Goal: Task Accomplishment & Management: Manage account settings

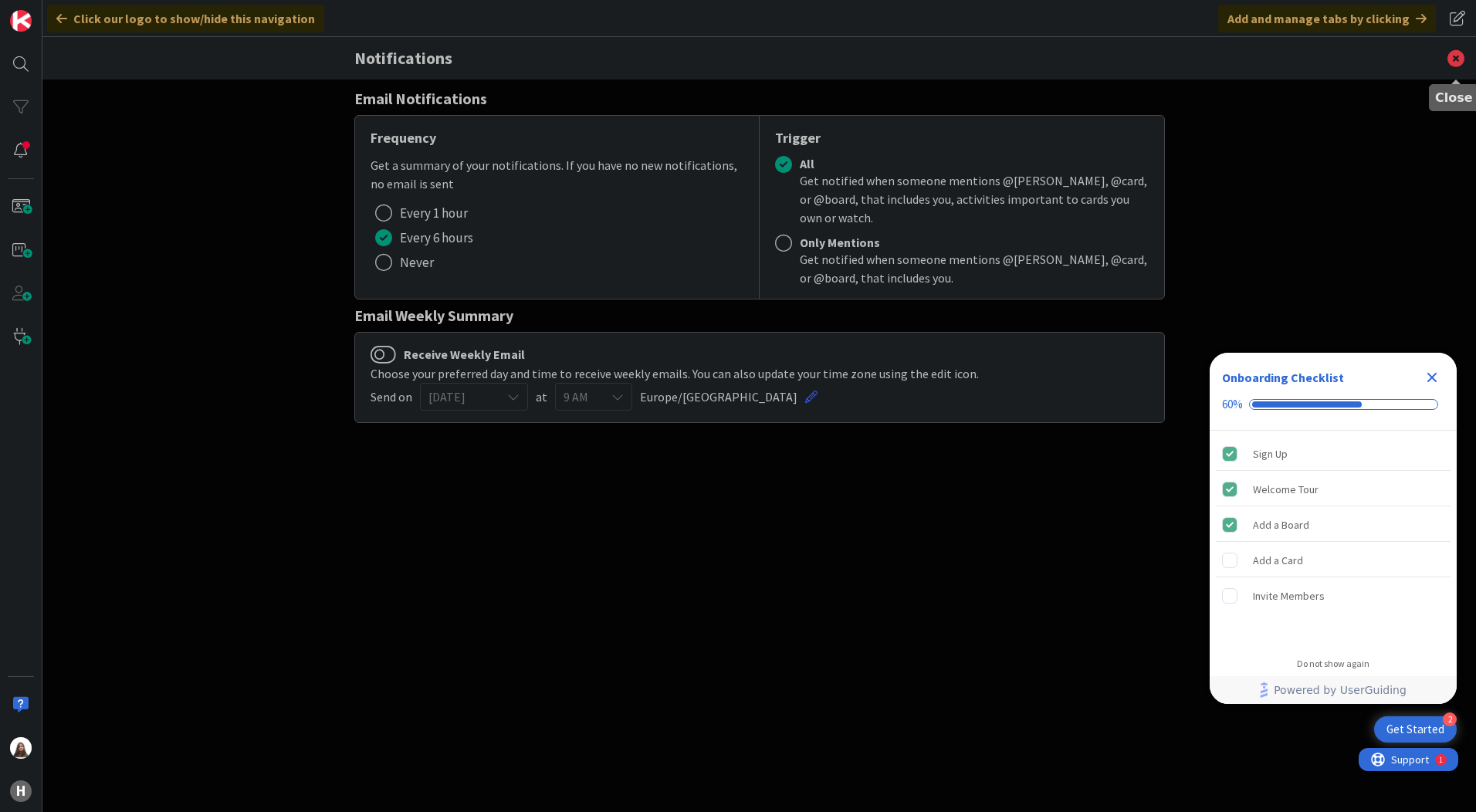
click at [1458, 61] on icon at bounding box center [1456, 59] width 40 height 43
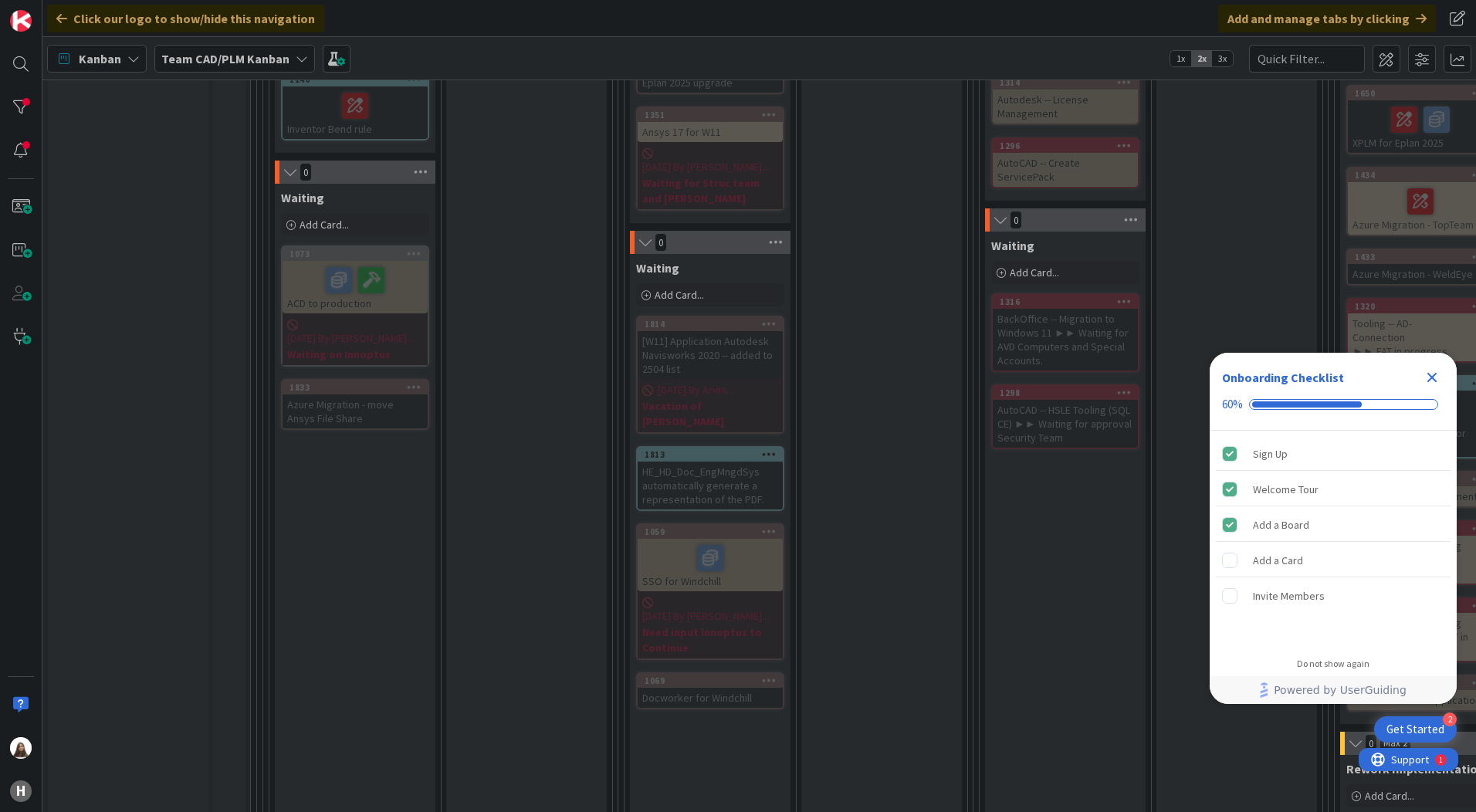
scroll to position [694, 0]
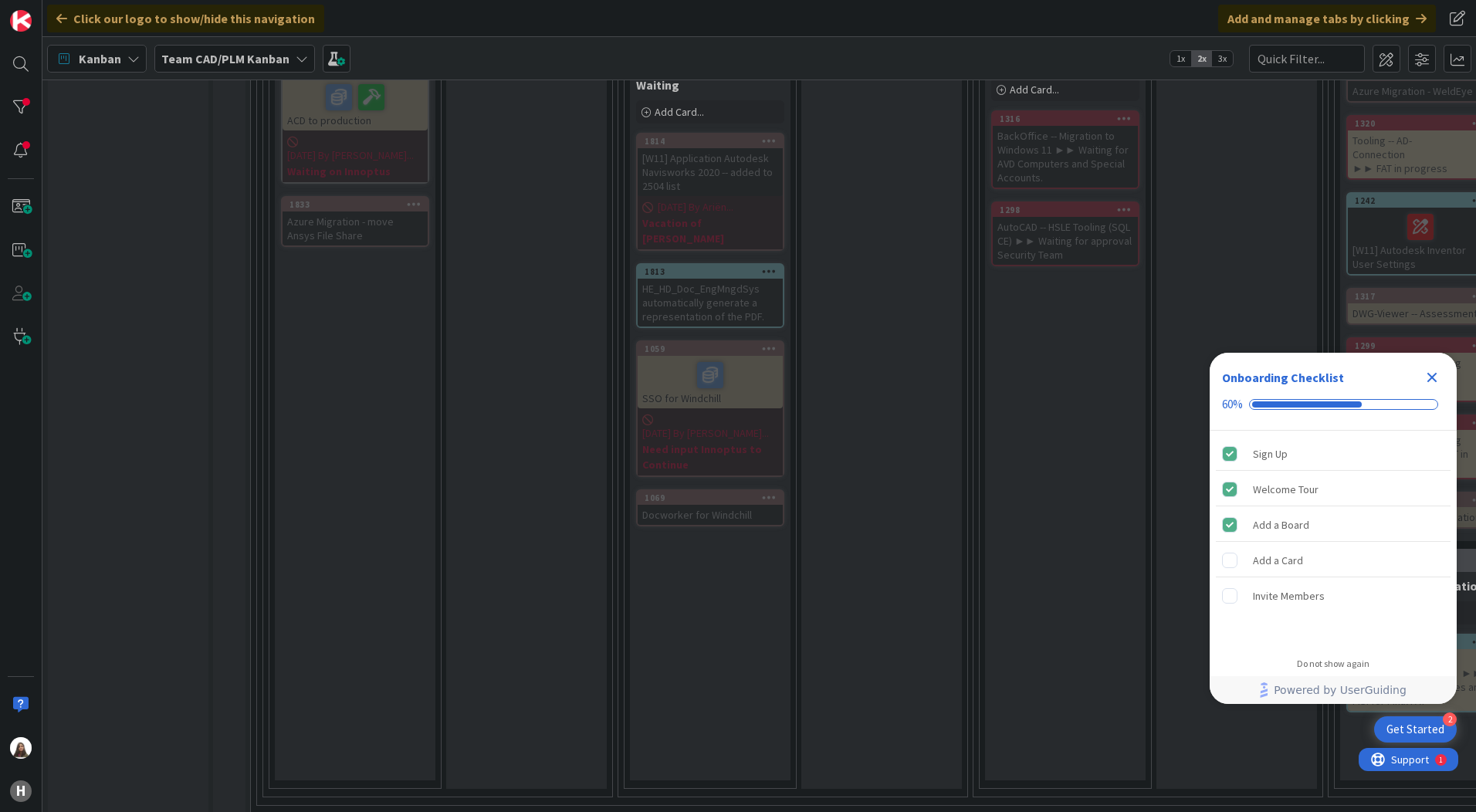
click at [1431, 370] on icon "Close Checklist" at bounding box center [1431, 377] width 19 height 19
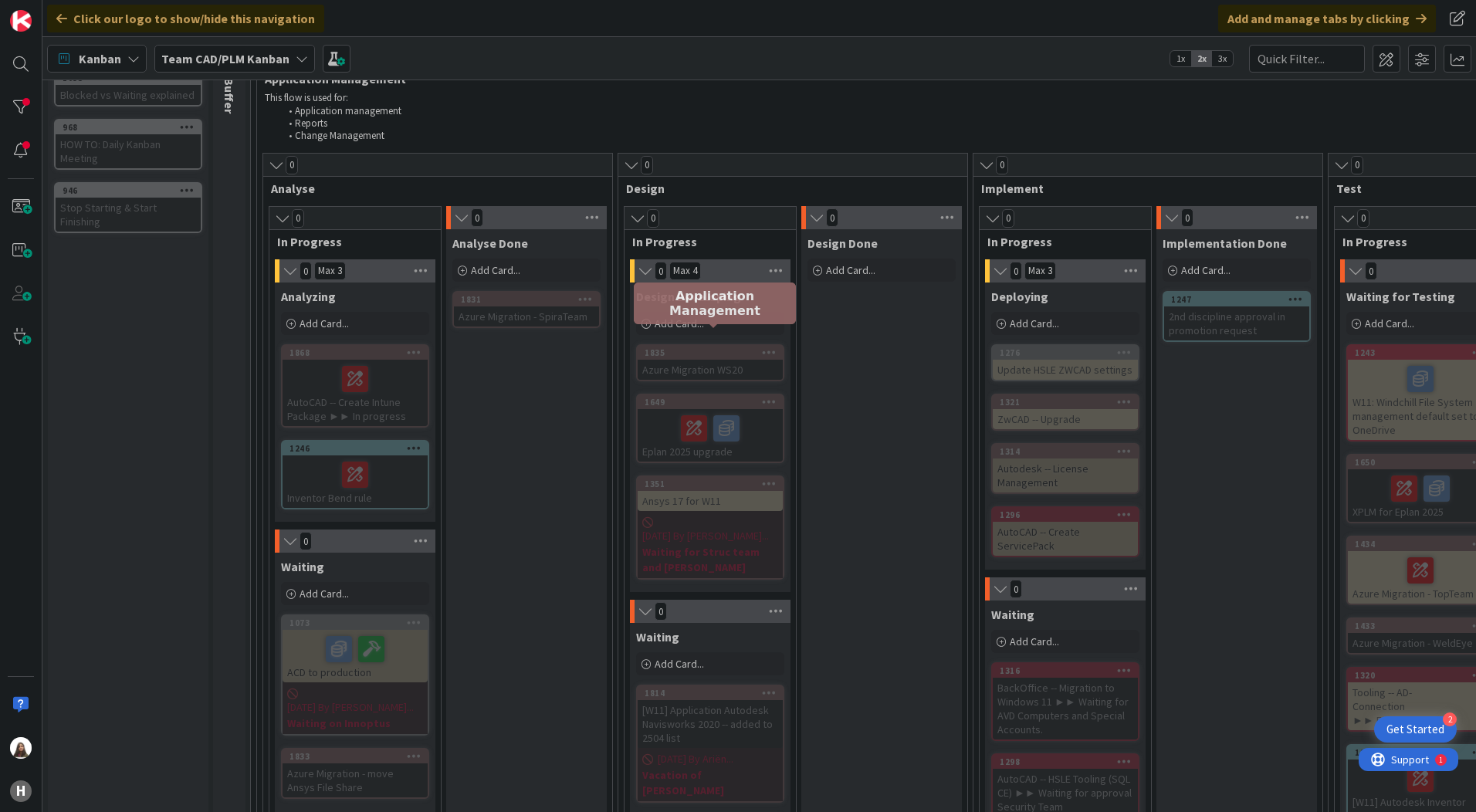
scroll to position [0, 0]
